Goal: Use online tool/utility: Utilize a website feature to perform a specific function

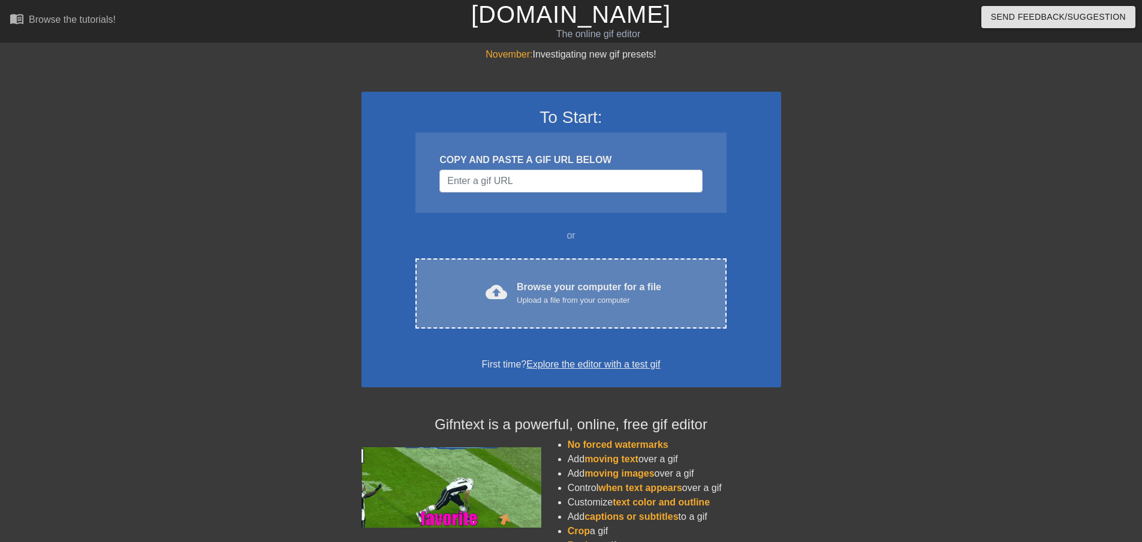
click at [511, 277] on div "cloud_upload Browse your computer for a file Upload a file from your computer C…" at bounding box center [570, 293] width 311 height 70
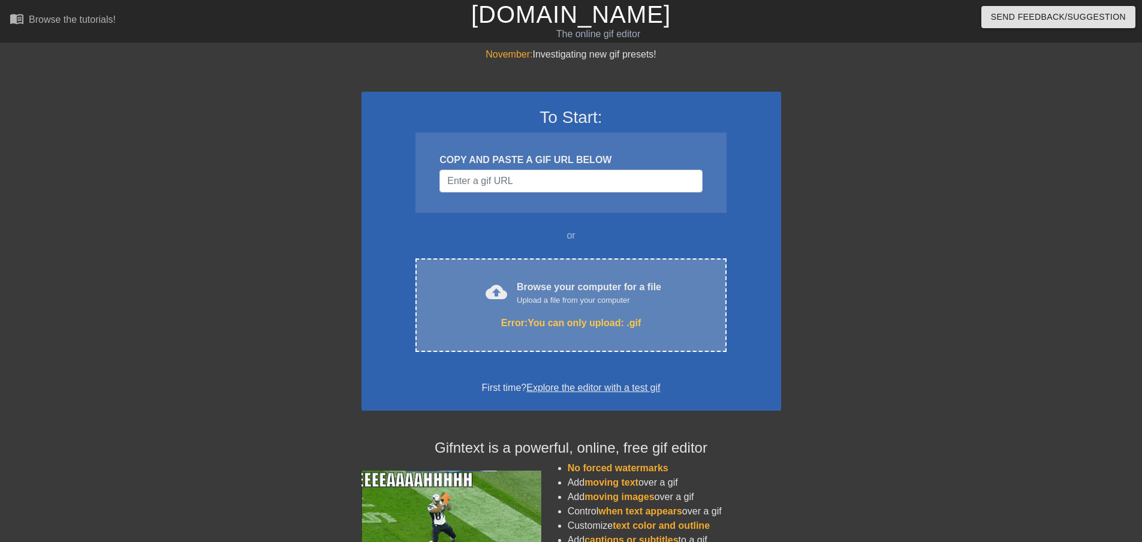
click at [583, 311] on div "cloud_upload Browse your computer for a file Upload a file from your computer E…" at bounding box center [570, 305] width 311 height 94
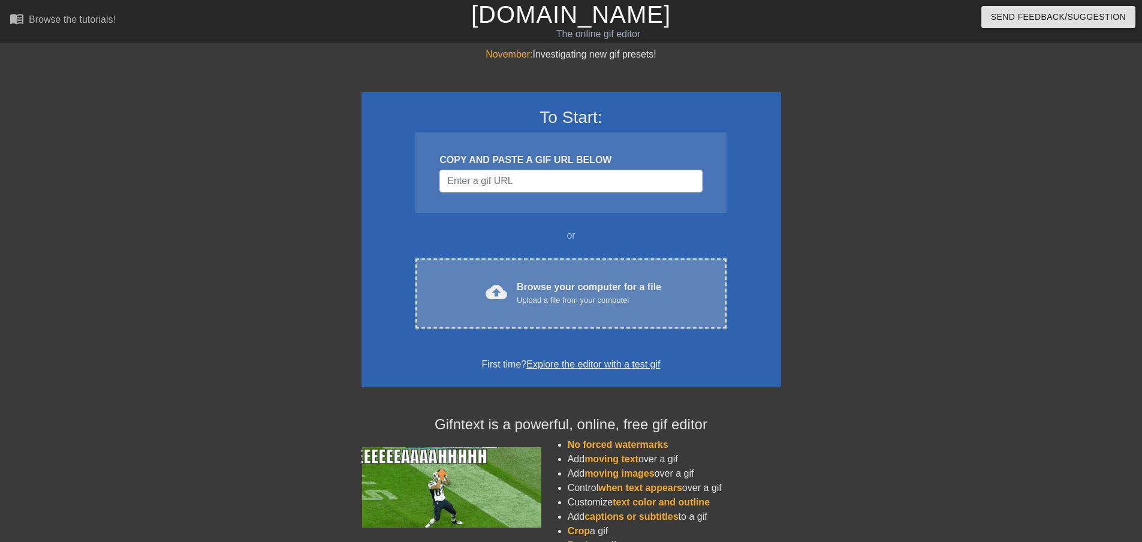
click at [583, 287] on div "Browse your computer for a file Upload a file from your computer" at bounding box center [589, 293] width 144 height 26
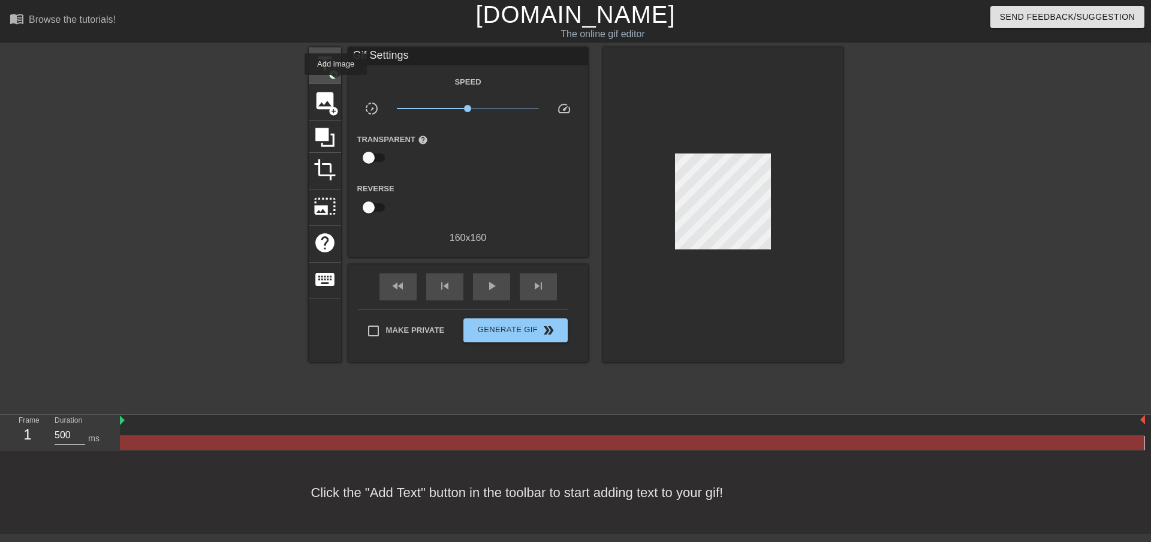
click at [327, 68] on span "title" at bounding box center [325, 64] width 23 height 23
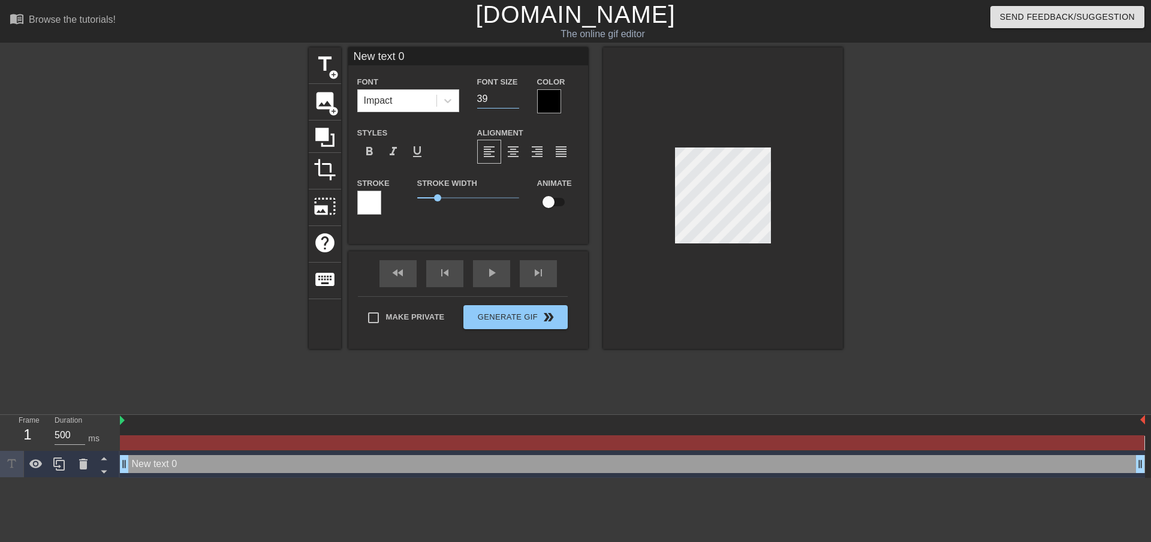
click at [514, 101] on input "39" at bounding box center [498, 98] width 42 height 19
click at [514, 100] on input "38" at bounding box center [498, 98] width 42 height 19
click at [514, 100] on input "37" at bounding box center [498, 98] width 42 height 19
click at [514, 100] on input "36" at bounding box center [498, 98] width 42 height 19
drag, startPoint x: 496, startPoint y: 93, endPoint x: 470, endPoint y: 92, distance: 25.8
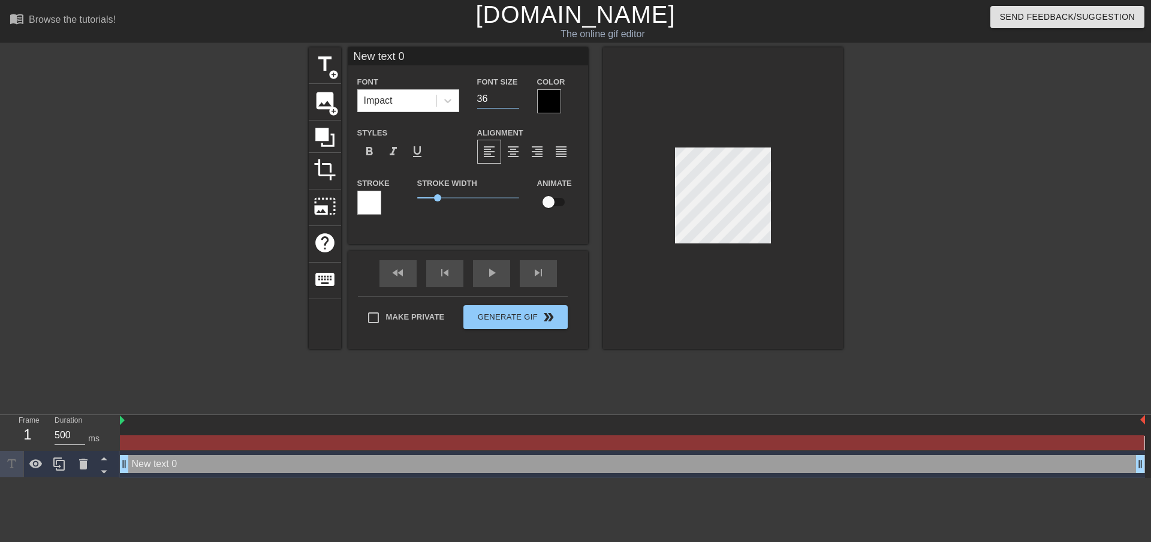
click at [470, 92] on div "Font Size 36" at bounding box center [498, 93] width 60 height 39
drag, startPoint x: 485, startPoint y: 97, endPoint x: 459, endPoint y: 95, distance: 26.4
click at [459, 95] on div "Font Impact Font Size 12 Color" at bounding box center [468, 93] width 240 height 39
type input "24"
drag, startPoint x: 417, startPoint y: 58, endPoint x: 331, endPoint y: 53, distance: 86.4
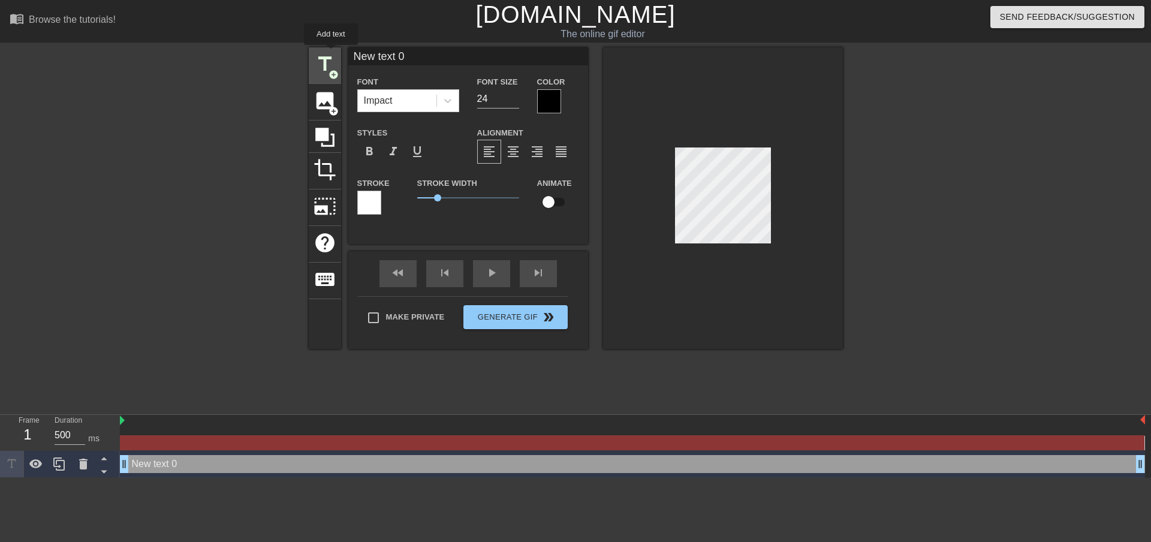
click at [331, 53] on div "title add_circle image add_circle crop photo_size_select_large help keyboard Ne…" at bounding box center [576, 198] width 534 height 302
paste input "do u think it's harder than [PERSON_NAME]?"
drag, startPoint x: 438, startPoint y: 47, endPoint x: 307, endPoint y: 44, distance: 131.3
click at [307, 44] on div "menu_book Browse the tutorials! [DOMAIN_NAME] The online gif editor Send Feedba…" at bounding box center [575, 239] width 1151 height 478
paste input "ldstone?"
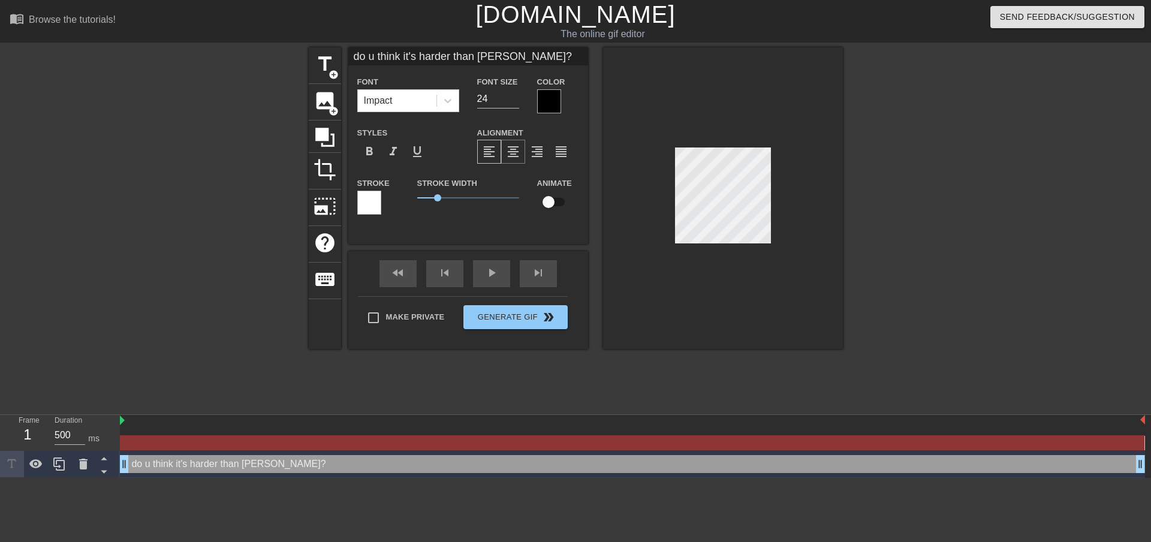
type input "do u think it's harder than [PERSON_NAME]?"
click at [511, 151] on span "format_align_center" at bounding box center [513, 151] width 14 height 14
click at [515, 101] on input "23" at bounding box center [498, 98] width 42 height 19
click at [515, 101] on input "22" at bounding box center [498, 98] width 42 height 19
click at [515, 101] on input "21" at bounding box center [498, 98] width 42 height 19
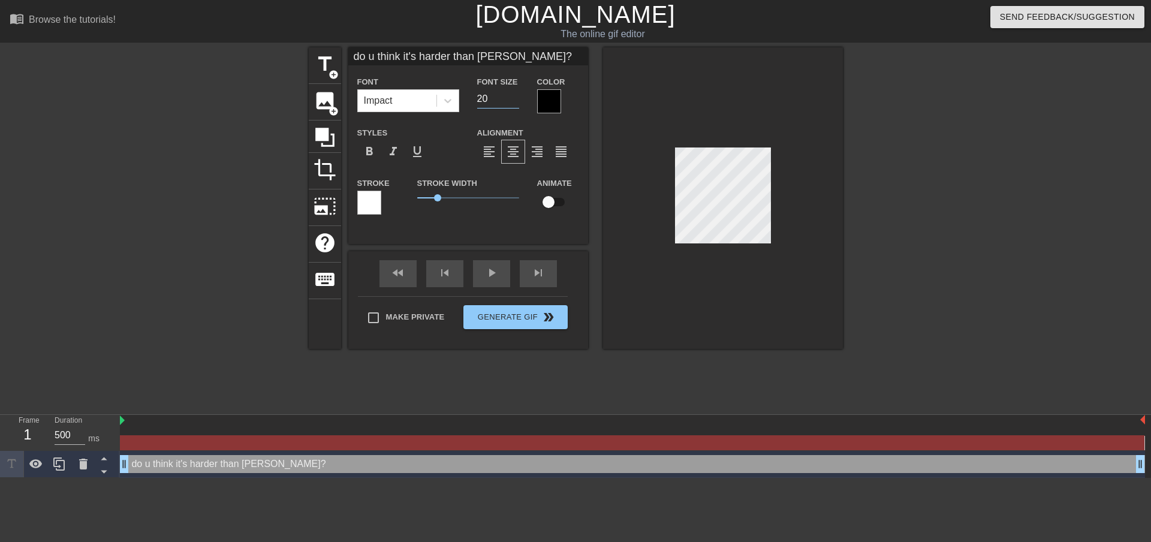
click at [515, 101] on input "20" at bounding box center [498, 98] width 42 height 19
click at [515, 101] on input "19" at bounding box center [498, 98] width 42 height 19
click at [515, 101] on input "18" at bounding box center [498, 98] width 42 height 19
click at [515, 100] on input "17" at bounding box center [498, 98] width 42 height 19
click at [515, 100] on input "16" at bounding box center [498, 98] width 42 height 19
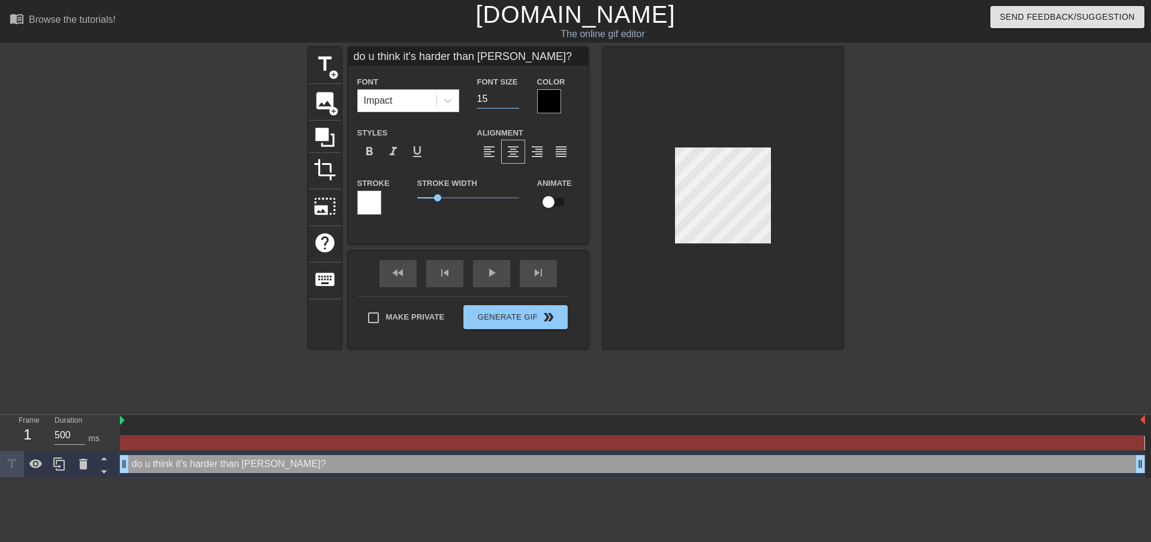
type input "15"
click at [515, 100] on input "15" at bounding box center [498, 98] width 42 height 19
click at [451, 51] on input "do u think it's harder than [PERSON_NAME]?" at bounding box center [468, 56] width 240 height 18
click at [453, 52] on input "do u think it's harder than [PERSON_NAME]?" at bounding box center [468, 56] width 240 height 18
drag, startPoint x: 483, startPoint y: 56, endPoint x: 421, endPoint y: 56, distance: 61.1
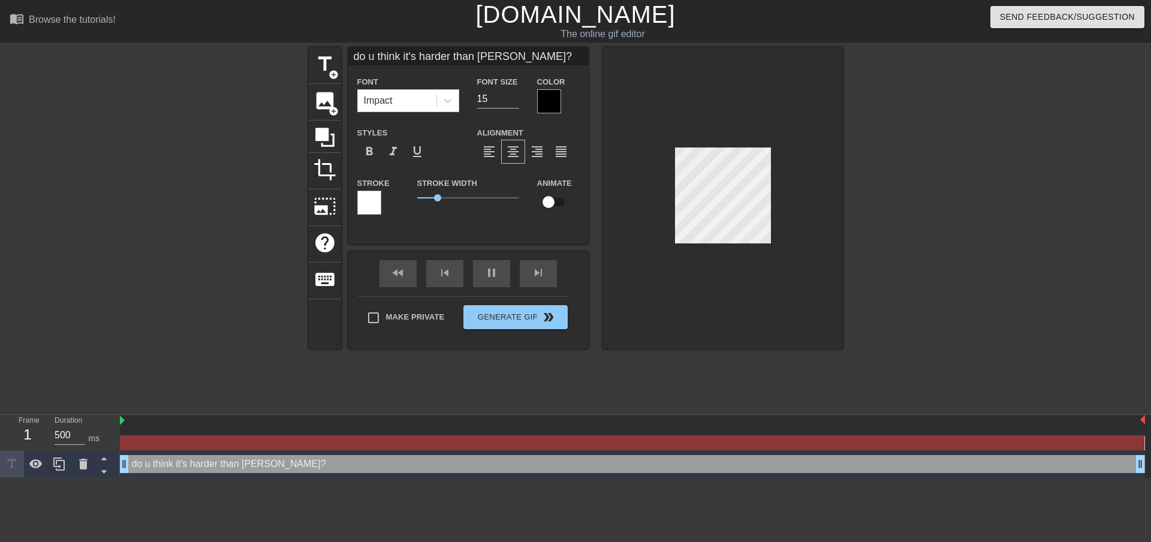
click at [421, 56] on input "do u think it's harder than [PERSON_NAME]?" at bounding box center [468, 56] width 240 height 18
type input "do u think it's harder than [PERSON_NAME]?"
click at [334, 93] on span "image" at bounding box center [325, 100] width 23 height 23
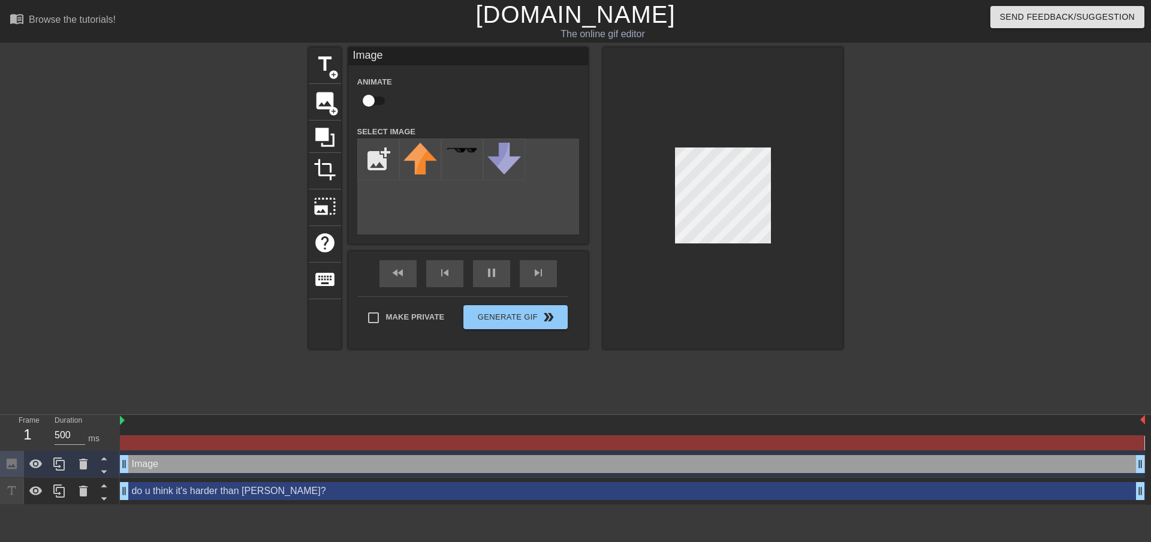
click at [299, 206] on div "title add_circle image add_circle crop photo_size_select_large help keyboard Im…" at bounding box center [575, 227] width 1151 height 360
click at [324, 70] on span "title" at bounding box center [325, 64] width 23 height 23
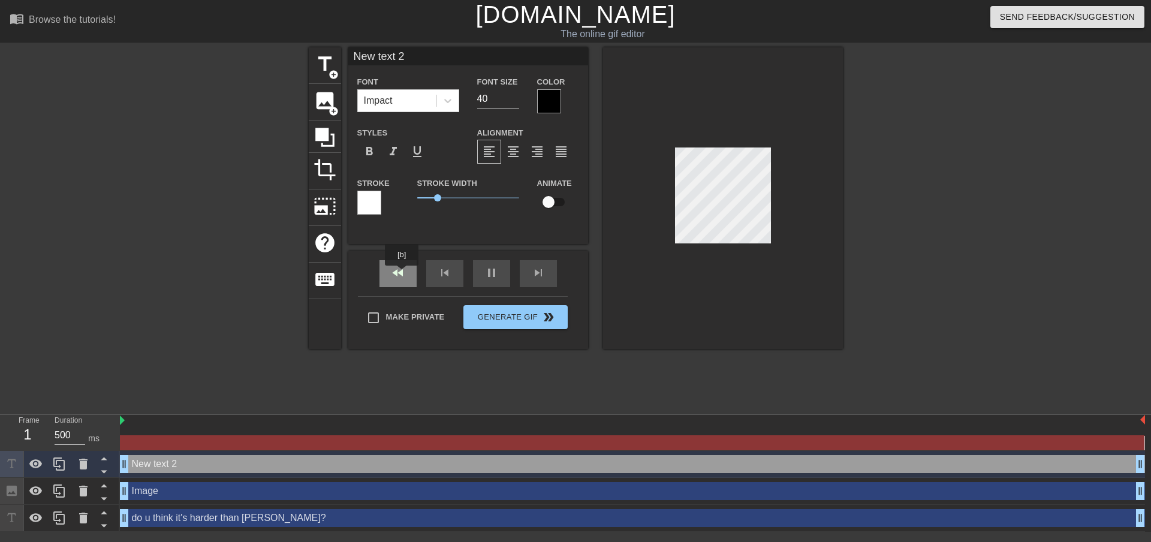
click at [402, 274] on div "fast_rewind" at bounding box center [397, 273] width 37 height 27
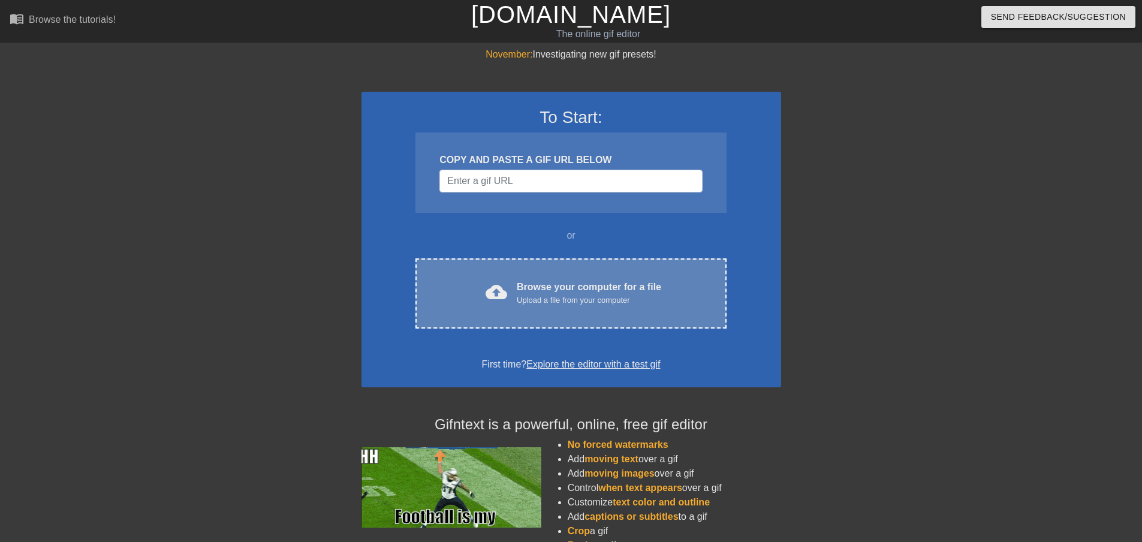
click at [493, 311] on div "cloud_upload Browse your computer for a file Upload a file from your computer C…" at bounding box center [570, 293] width 311 height 70
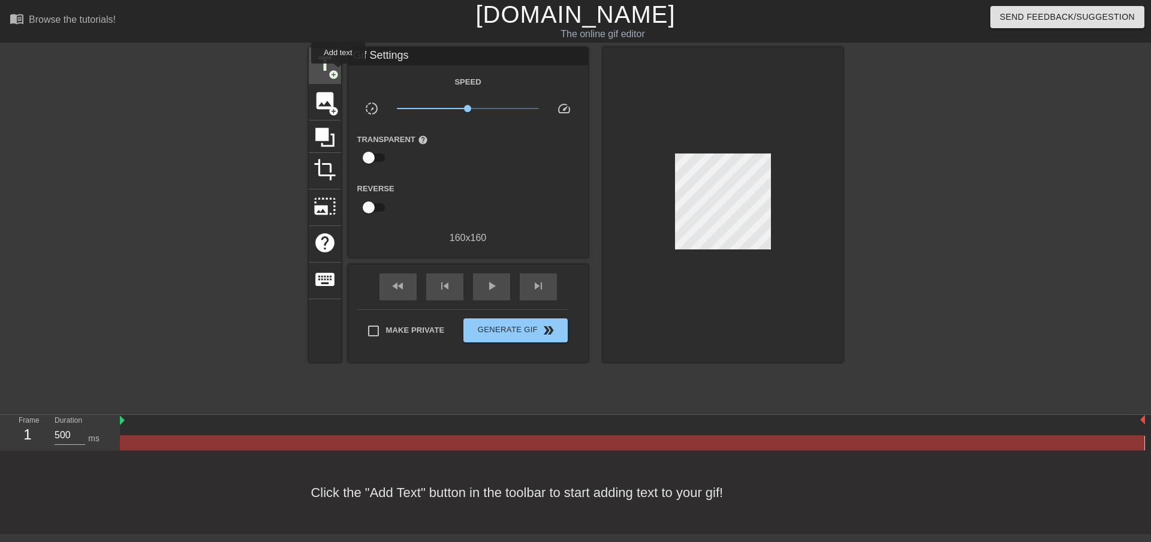
click at [339, 70] on div "title add_circle" at bounding box center [325, 65] width 32 height 37
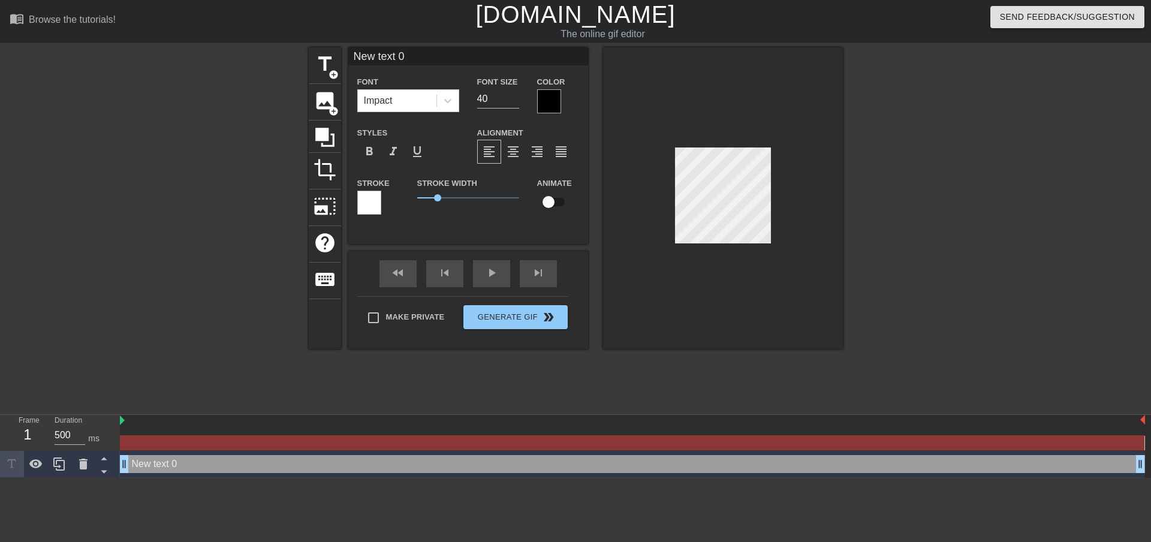
drag, startPoint x: 416, startPoint y: 56, endPoint x: 321, endPoint y: 42, distance: 95.8
click at [321, 42] on div "menu_book Browse the tutorials! Gifntext.com The online gif editor Send Feedbac…" at bounding box center [575, 239] width 1151 height 478
paste input "do u think it's harder than [PERSON_NAME]?"
drag, startPoint x: 513, startPoint y: 58, endPoint x: 420, endPoint y: 60, distance: 93.5
click at [420, 60] on input "do u think it's harder than [PERSON_NAME]?" at bounding box center [468, 56] width 240 height 18
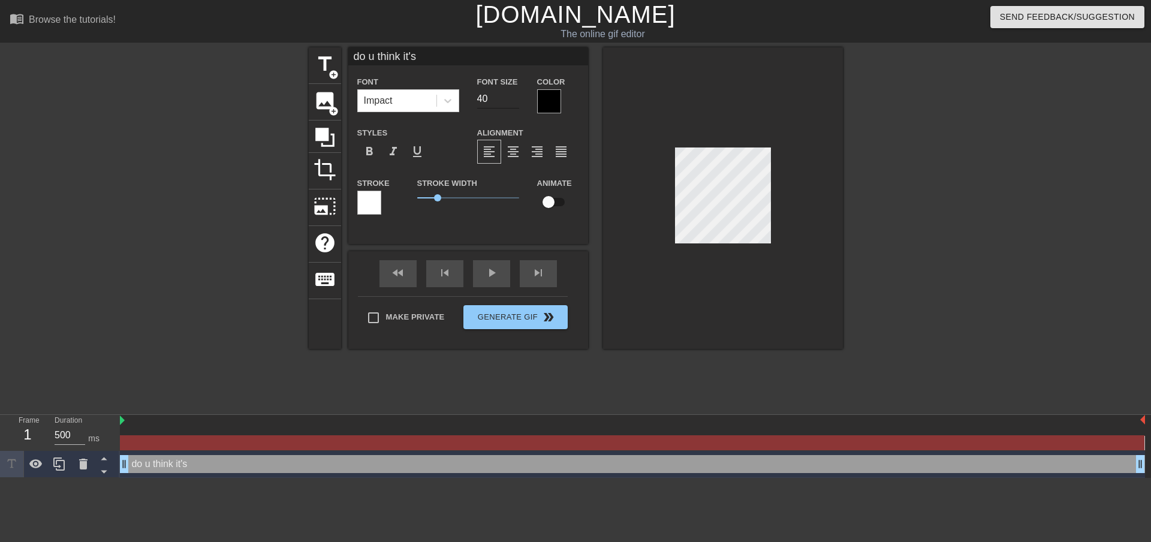
type input "do u think it's"
drag, startPoint x: 493, startPoint y: 98, endPoint x: 468, endPoint y: 94, distance: 25.4
click at [468, 94] on div "Font Size 40" at bounding box center [498, 93] width 60 height 39
type input "24"
click at [514, 149] on span "format_align_center" at bounding box center [513, 151] width 14 height 14
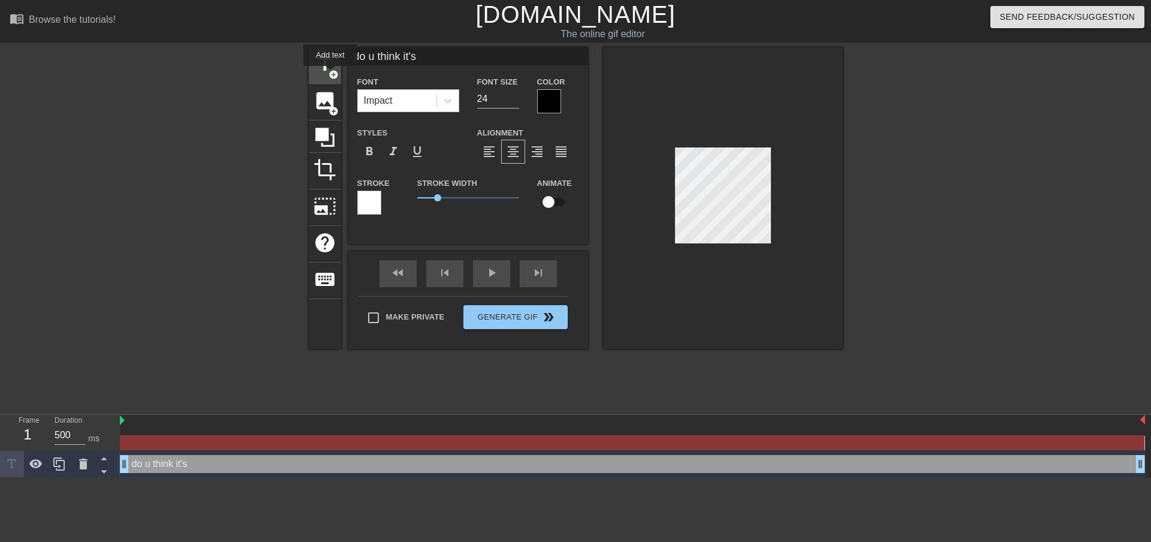
click at [330, 74] on span "add_circle" at bounding box center [333, 75] width 10 height 10
type input "New text 1"
type input "40"
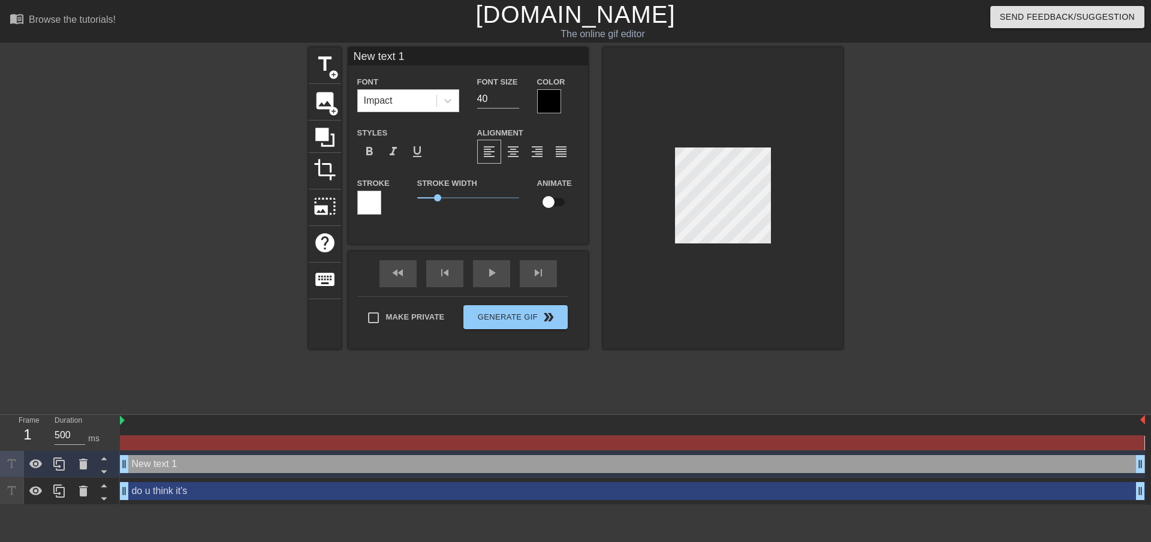
drag, startPoint x: 440, startPoint y: 57, endPoint x: 309, endPoint y: 46, distance: 131.2
click at [309, 46] on div "menu_book Browse the tutorials! Gifntext.com The online gif editor Send Feedbac…" at bounding box center [575, 252] width 1151 height 505
paste input "do u think it's harder than [PERSON_NAME]?"
drag, startPoint x: 420, startPoint y: 56, endPoint x: 264, endPoint y: 51, distance: 155.9
click at [264, 51] on div "title add_circle image add_circle crop photo_size_select_large help keyboard do…" at bounding box center [575, 227] width 1151 height 360
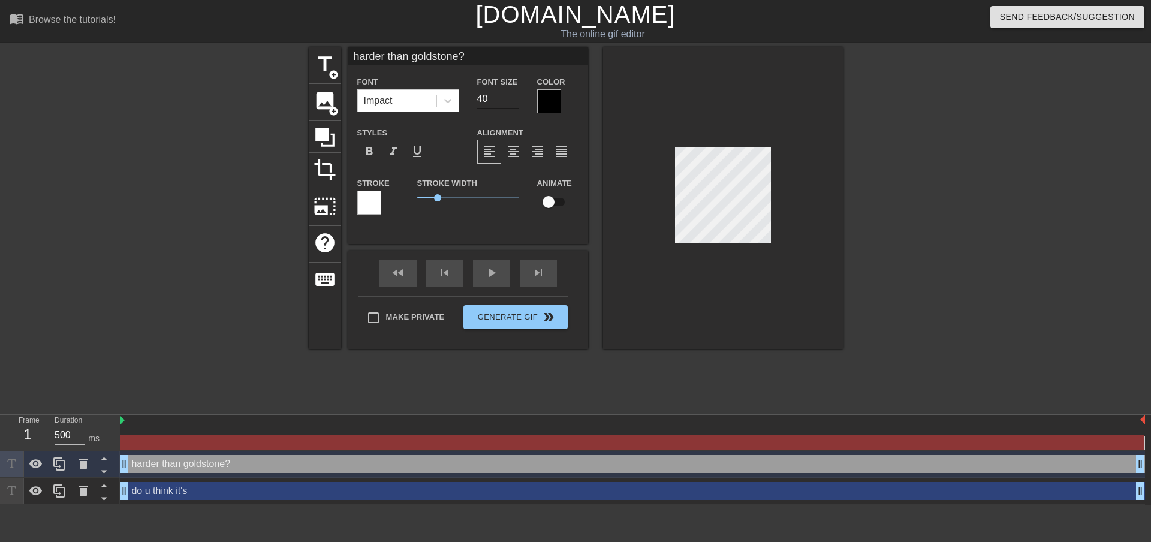
type input "harder than goldstone?"
drag, startPoint x: 492, startPoint y: 100, endPoint x: 456, endPoint y: 97, distance: 36.7
click at [456, 97] on div "Font Impact Font Size 40 Color" at bounding box center [468, 93] width 240 height 39
drag, startPoint x: 501, startPoint y: 100, endPoint x: 468, endPoint y: 96, distance: 33.2
click at [468, 96] on div "Font Size 24" at bounding box center [498, 93] width 60 height 39
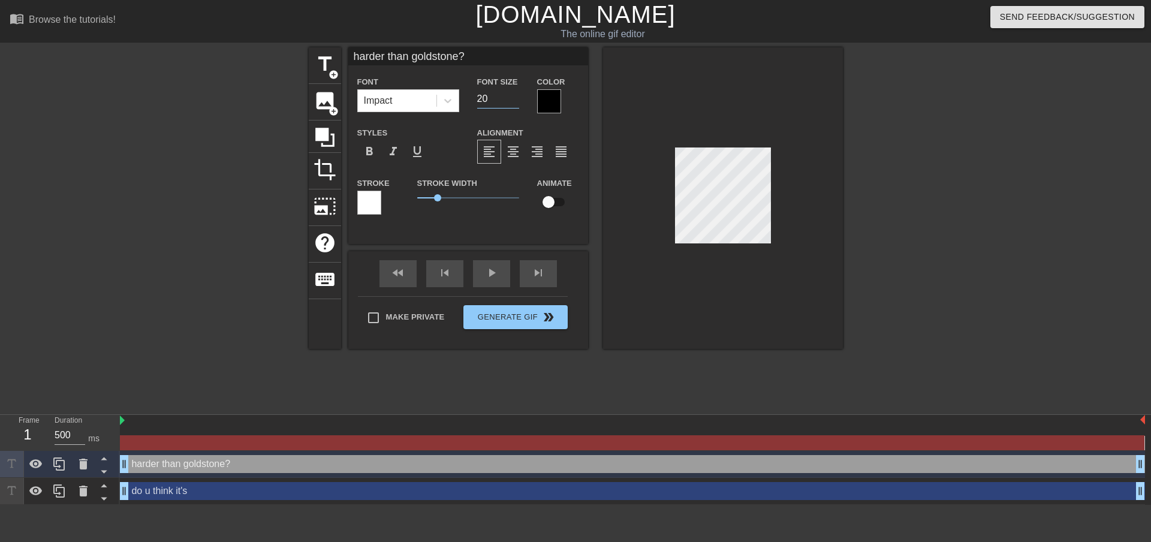
type input "2"
type input "24"
drag, startPoint x: 432, startPoint y: 51, endPoint x: 412, endPoint y: 54, distance: 20.6
click at [412, 54] on input "harder than goldstone?" at bounding box center [468, 56] width 240 height 18
click at [333, 67] on span "title" at bounding box center [325, 64] width 23 height 23
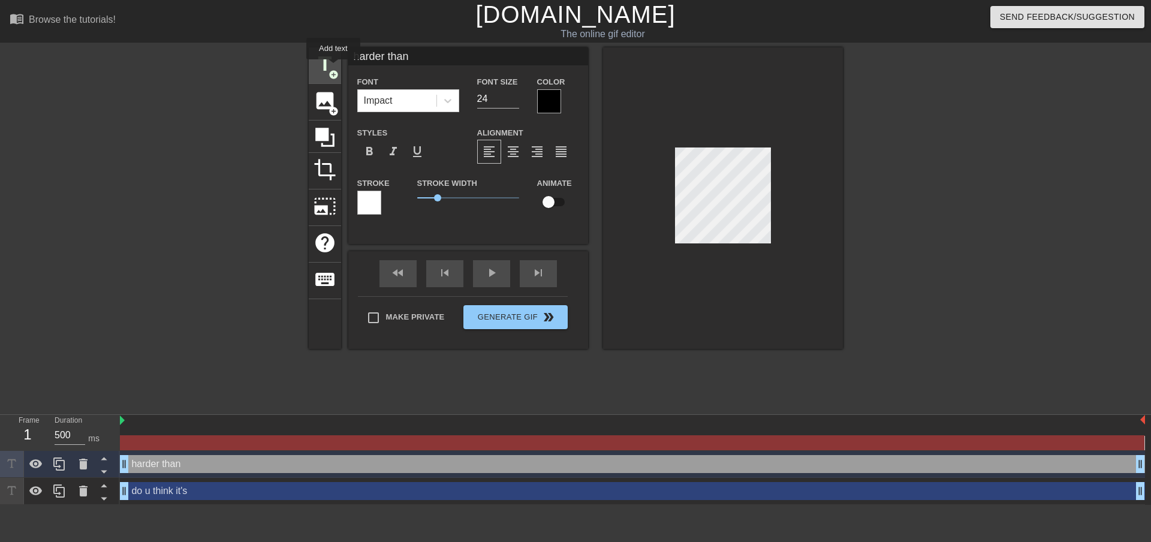
type input "New text 2"
type input "40"
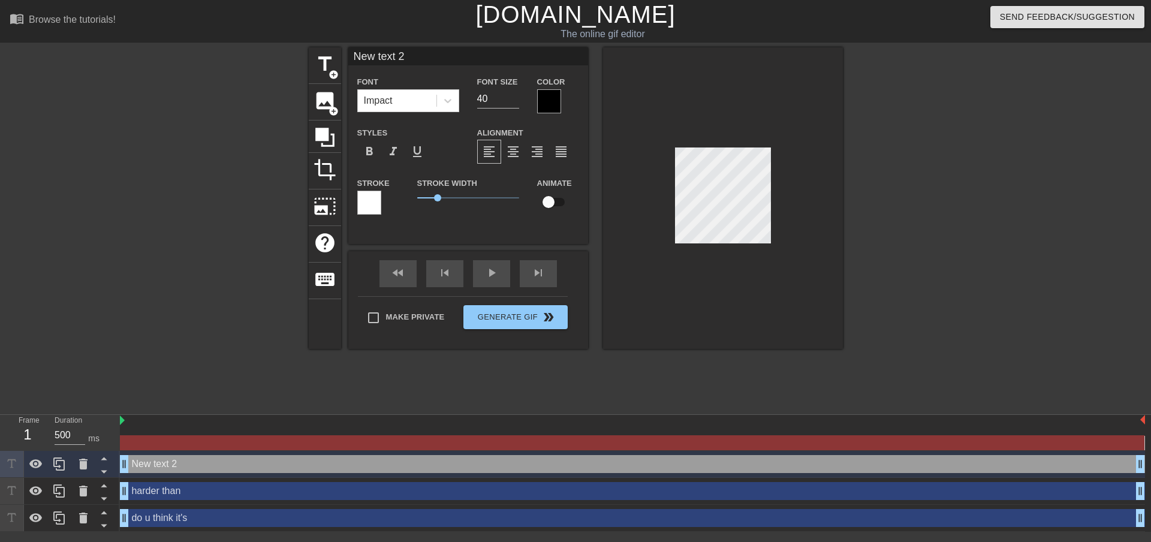
drag, startPoint x: 375, startPoint y: 55, endPoint x: 303, endPoint y: 52, distance: 72.0
click at [303, 52] on div "title add_circle image add_circle crop photo_size_select_large help keyboard Ne…" at bounding box center [575, 227] width 1151 height 360
paste input "do u think it's harder than [PERSON_NAME]?"
drag, startPoint x: 480, startPoint y: 58, endPoint x: 266, endPoint y: 46, distance: 214.4
click at [266, 46] on div "menu_book Browse the tutorials! Gifntext.com The online gif editor Send Feedbac…" at bounding box center [575, 266] width 1151 height 532
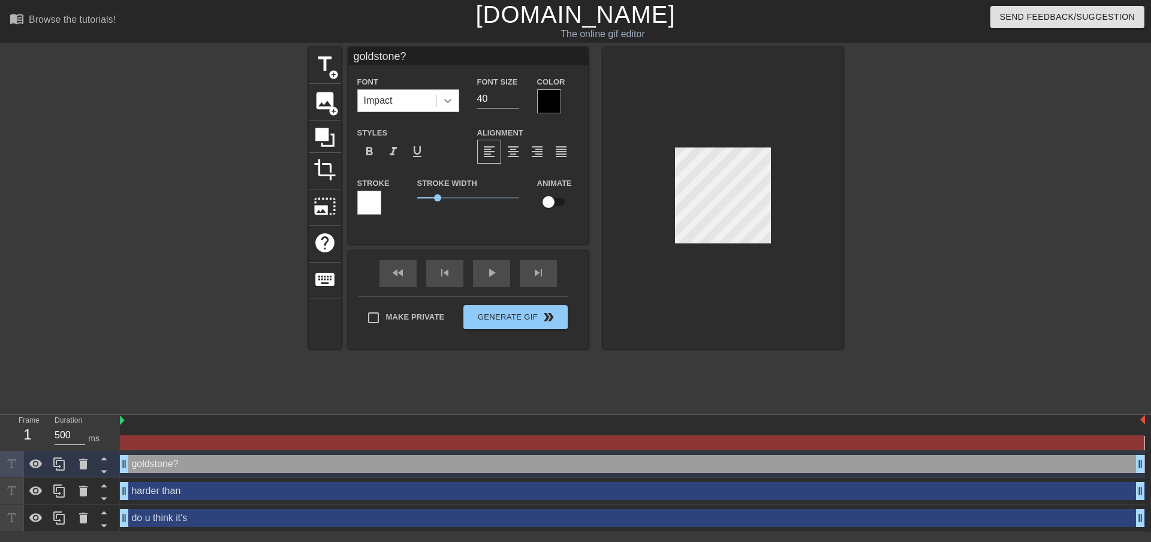
type input "goldstone?"
click at [446, 92] on div "Font Impact Font Size 40 Color" at bounding box center [468, 93] width 240 height 39
type input "24"
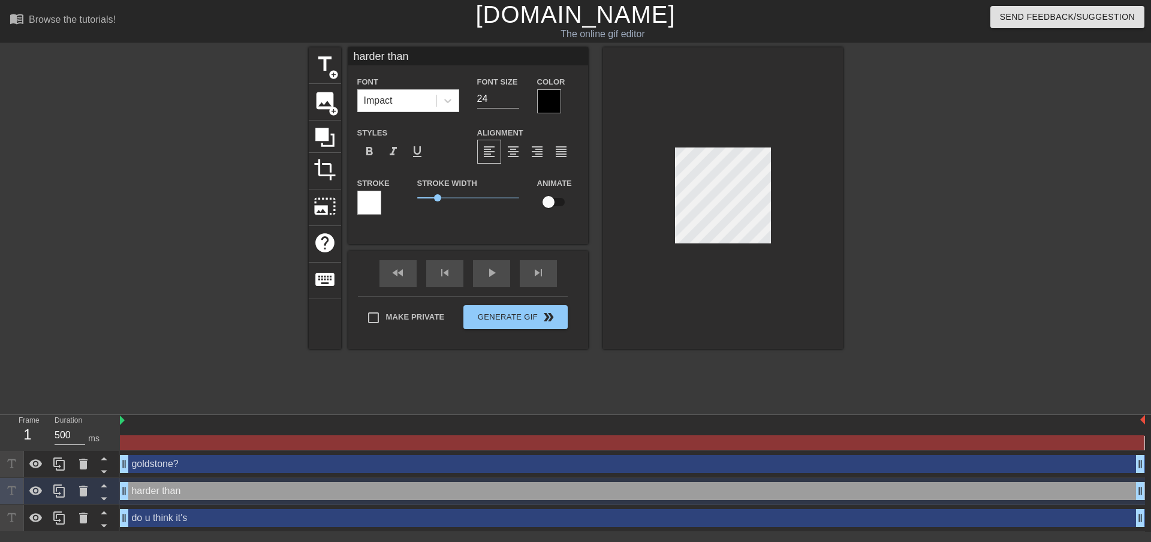
drag, startPoint x: 445, startPoint y: 50, endPoint x: 388, endPoint y: 53, distance: 56.4
click at [388, 53] on input "harder than" at bounding box center [468, 56] width 240 height 18
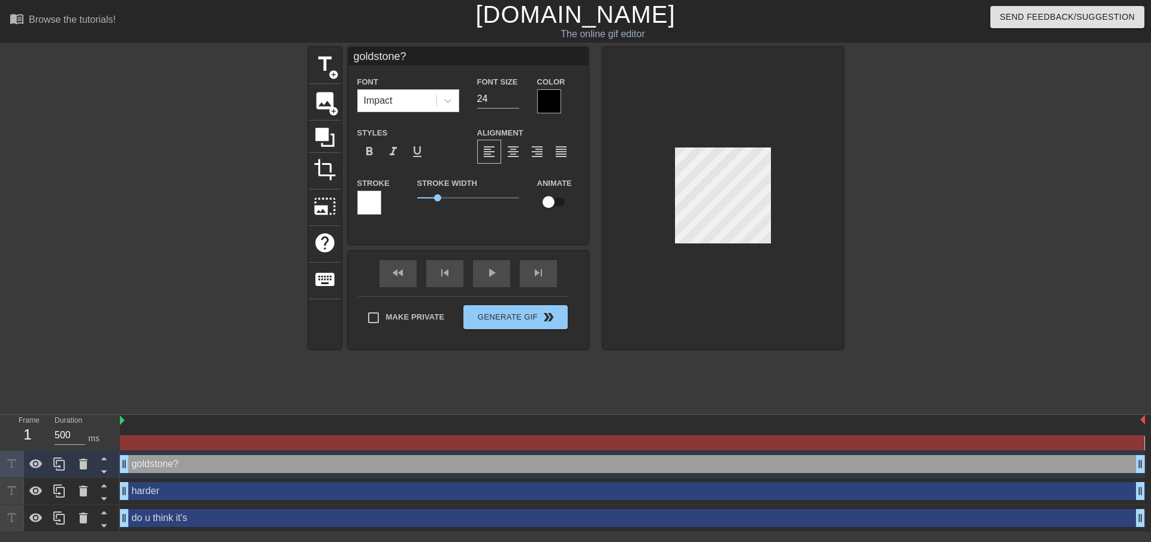
click at [355, 55] on input "goldstone?" at bounding box center [468, 56] width 240 height 18
type input "harder"
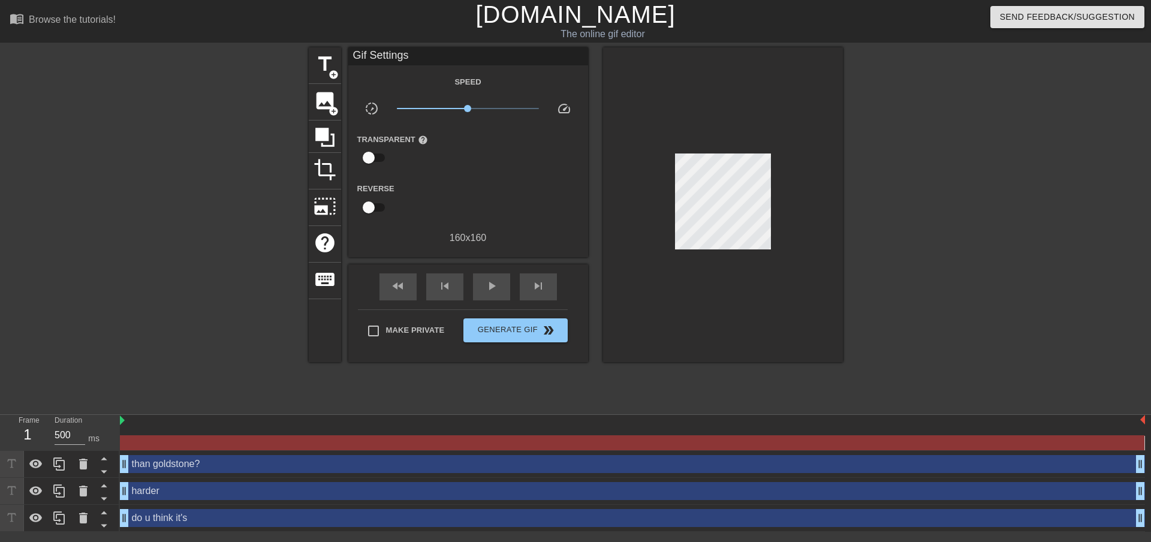
click at [824, 281] on div at bounding box center [723, 204] width 240 height 315
click at [501, 328] on span "Generate Gif double_arrow" at bounding box center [515, 330] width 94 height 14
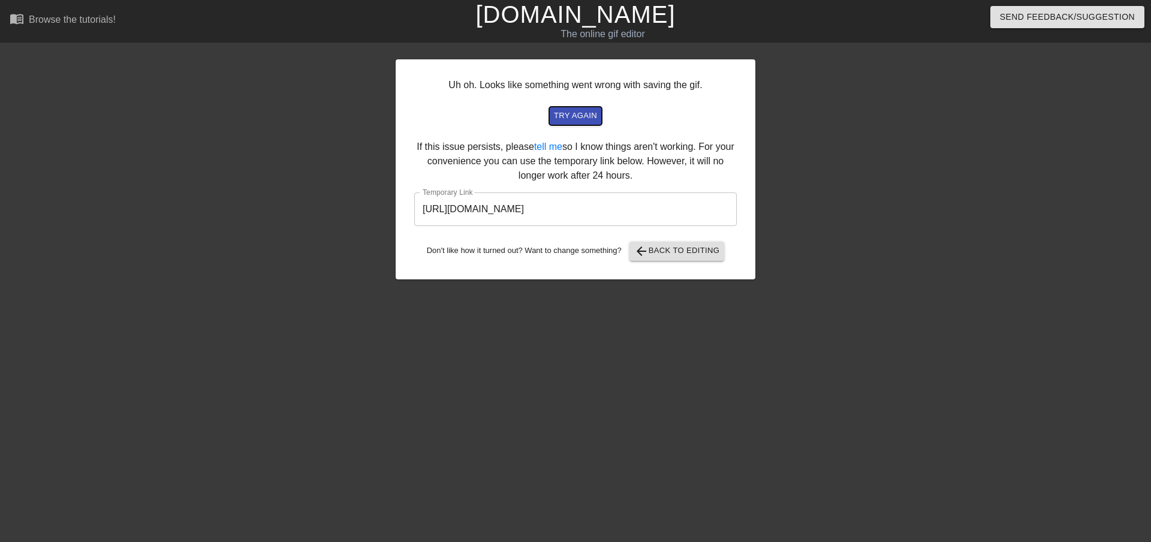
click at [585, 118] on span "try again" at bounding box center [575, 116] width 43 height 14
drag, startPoint x: 585, startPoint y: 118, endPoint x: 508, endPoint y: 118, distance: 76.7
click at [508, 118] on div "try again" at bounding box center [576, 116] width 294 height 19
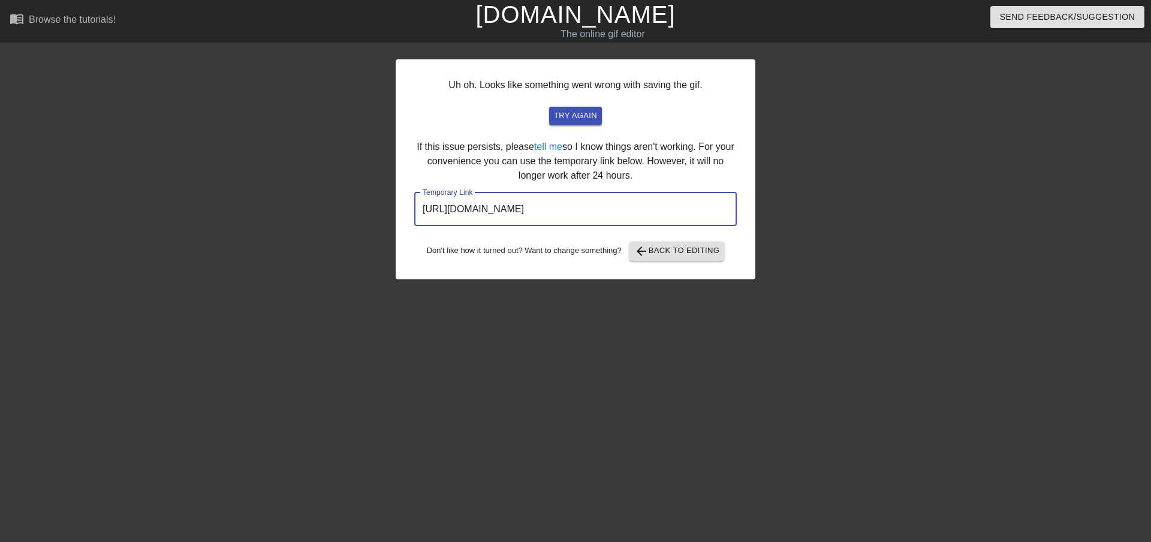
drag, startPoint x: 635, startPoint y: 210, endPoint x: 291, endPoint y: 198, distance: 344.9
click at [291, 198] on div "Uh oh. Looks like something went wrong with saving the gif. try again If this i…" at bounding box center [575, 227] width 1151 height 360
click at [374, 104] on div at bounding box center [291, 227] width 180 height 360
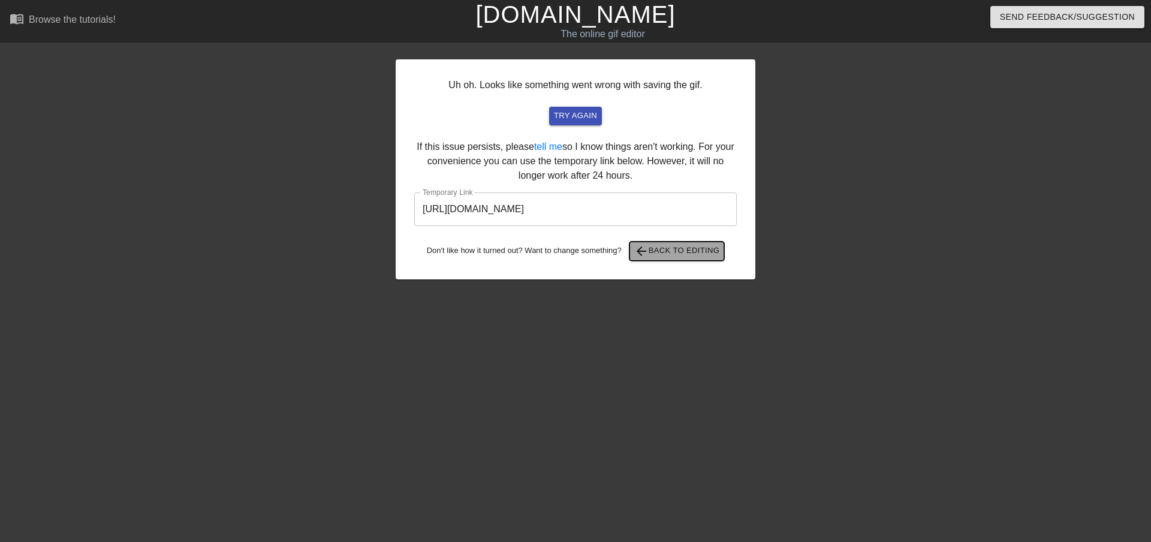
click at [691, 258] on button "arrow_back Back to Editing" at bounding box center [676, 251] width 95 height 19
